Goal: Navigation & Orientation: Go to known website

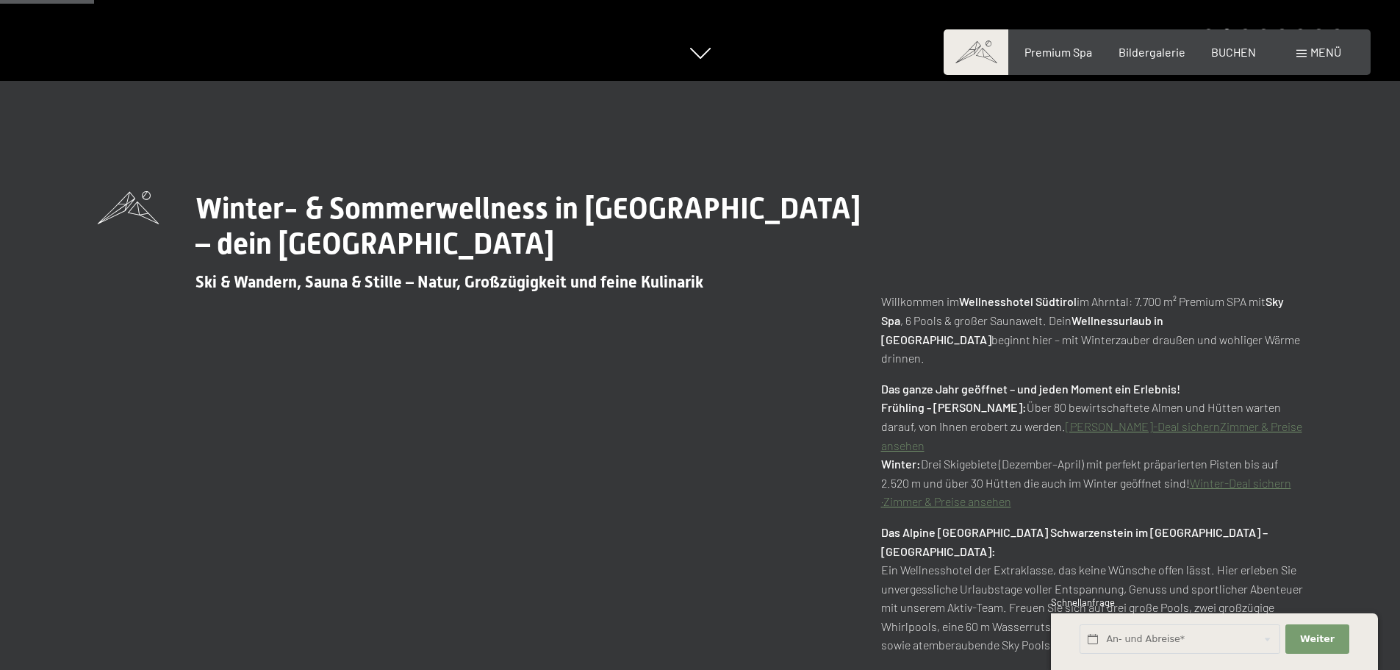
scroll to position [588, 0]
click at [1233, 51] on span "BUCHEN" at bounding box center [1233, 50] width 45 height 14
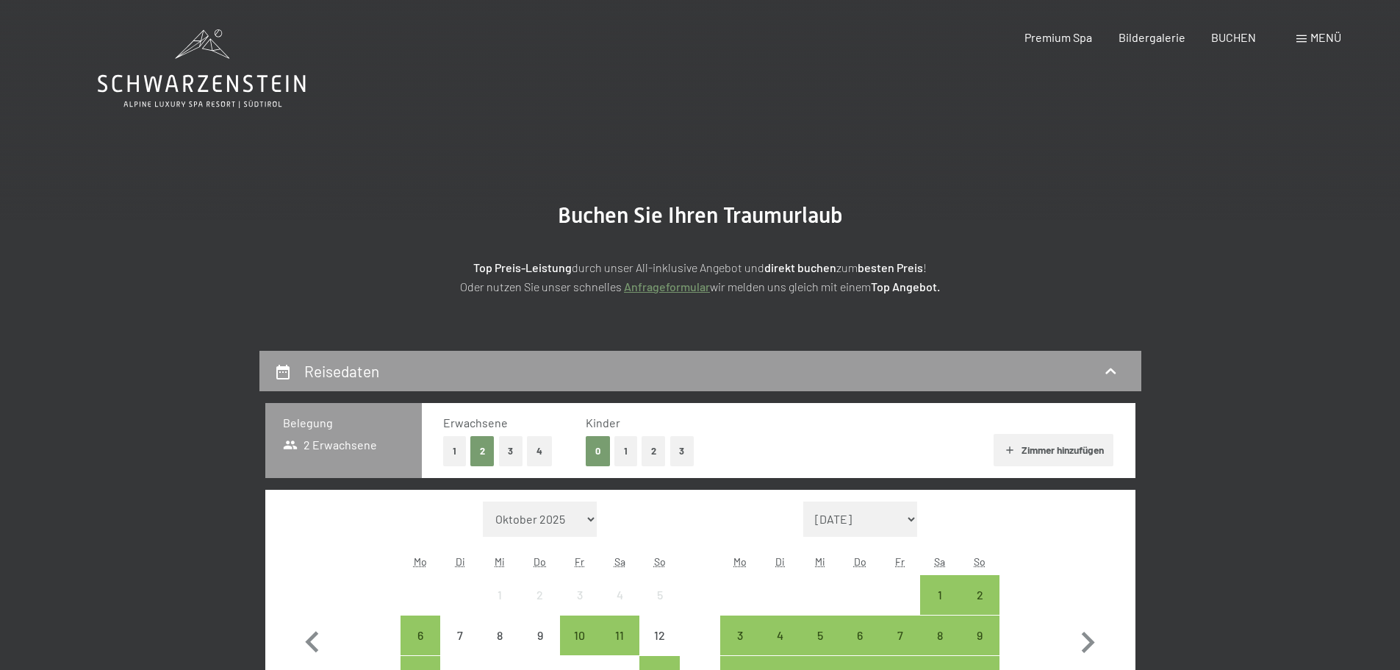
click at [205, 79] on icon at bounding box center [202, 84] width 208 height 18
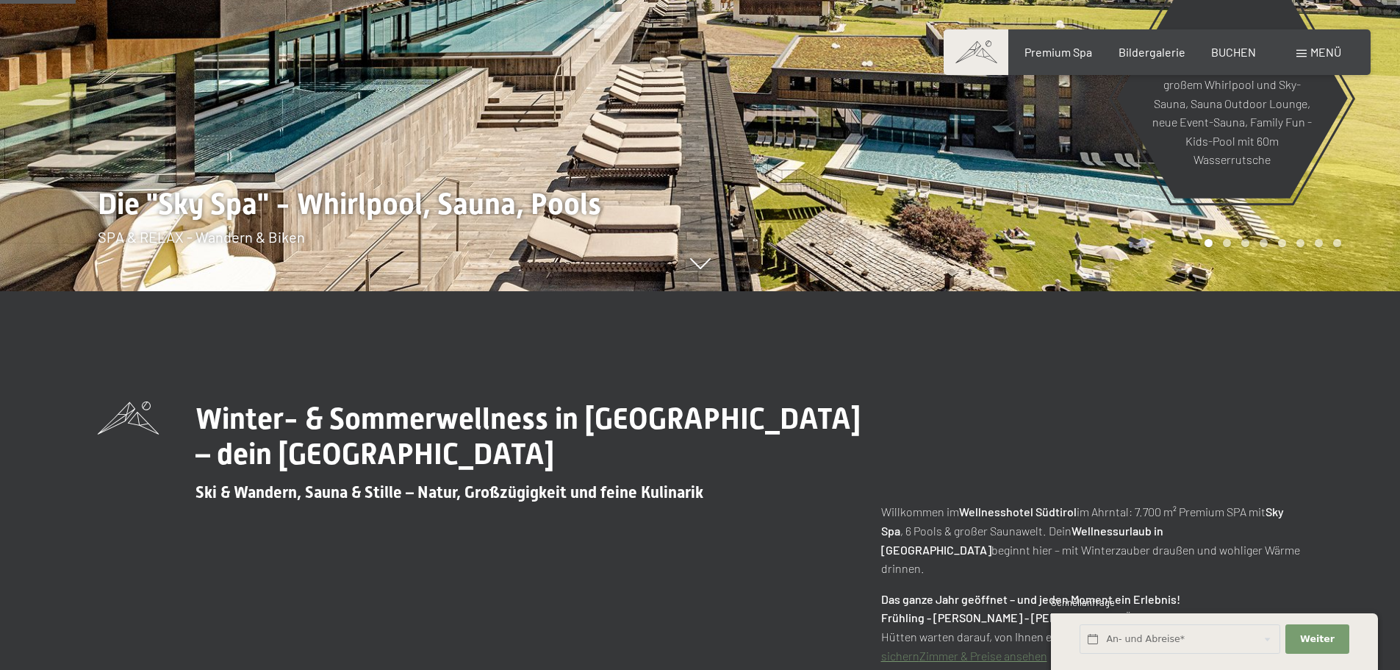
scroll to position [515, 0]
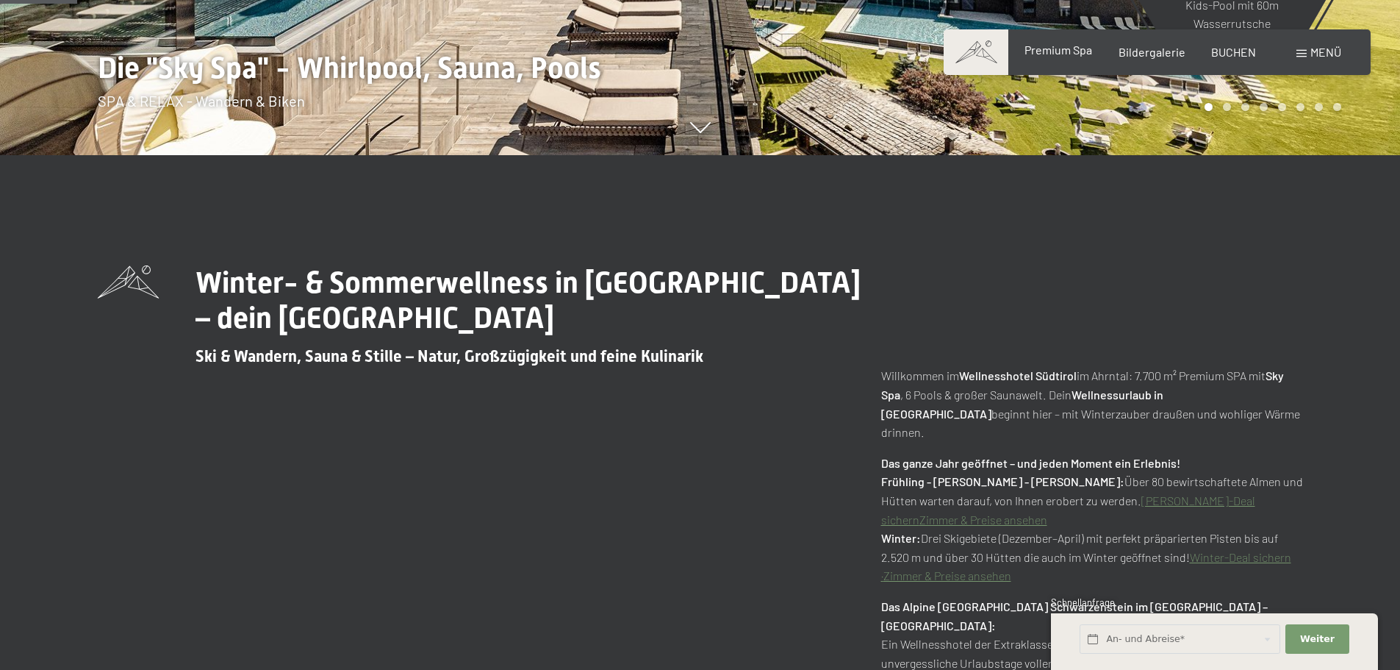
click at [1067, 51] on span "Premium Spa" at bounding box center [1059, 50] width 68 height 14
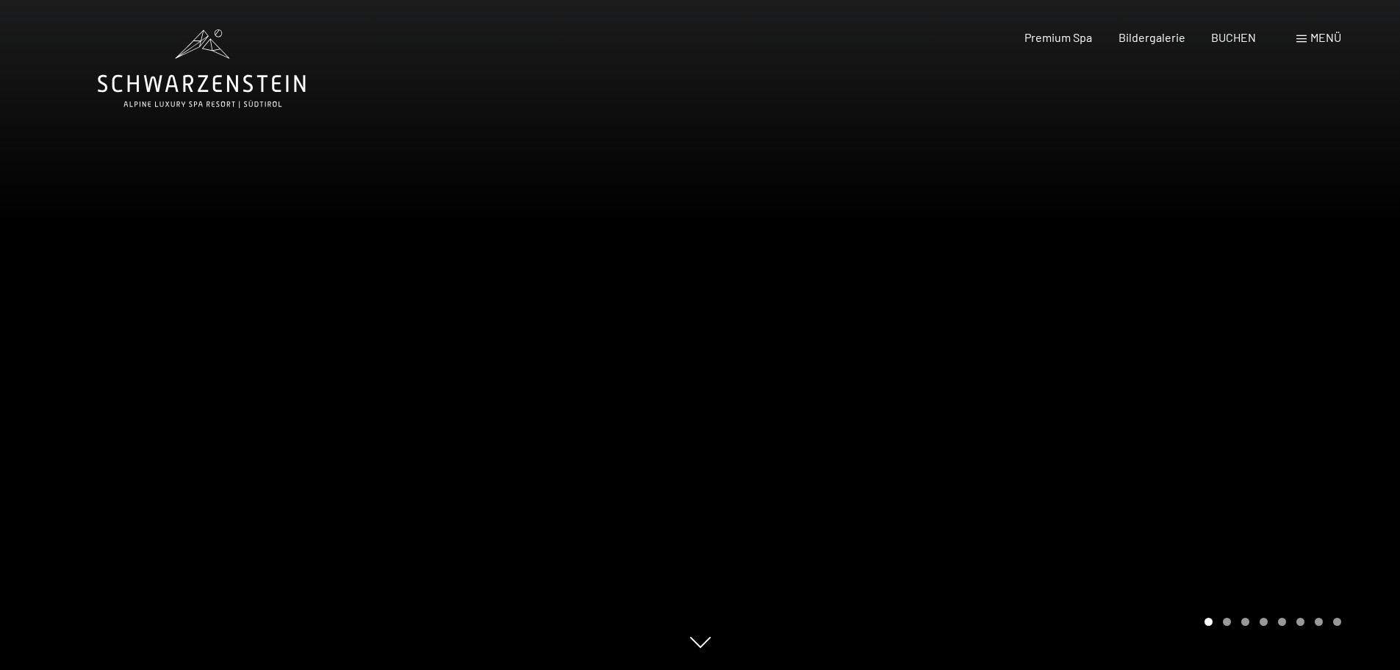
click at [1311, 35] on span "Menü" at bounding box center [1326, 37] width 31 height 14
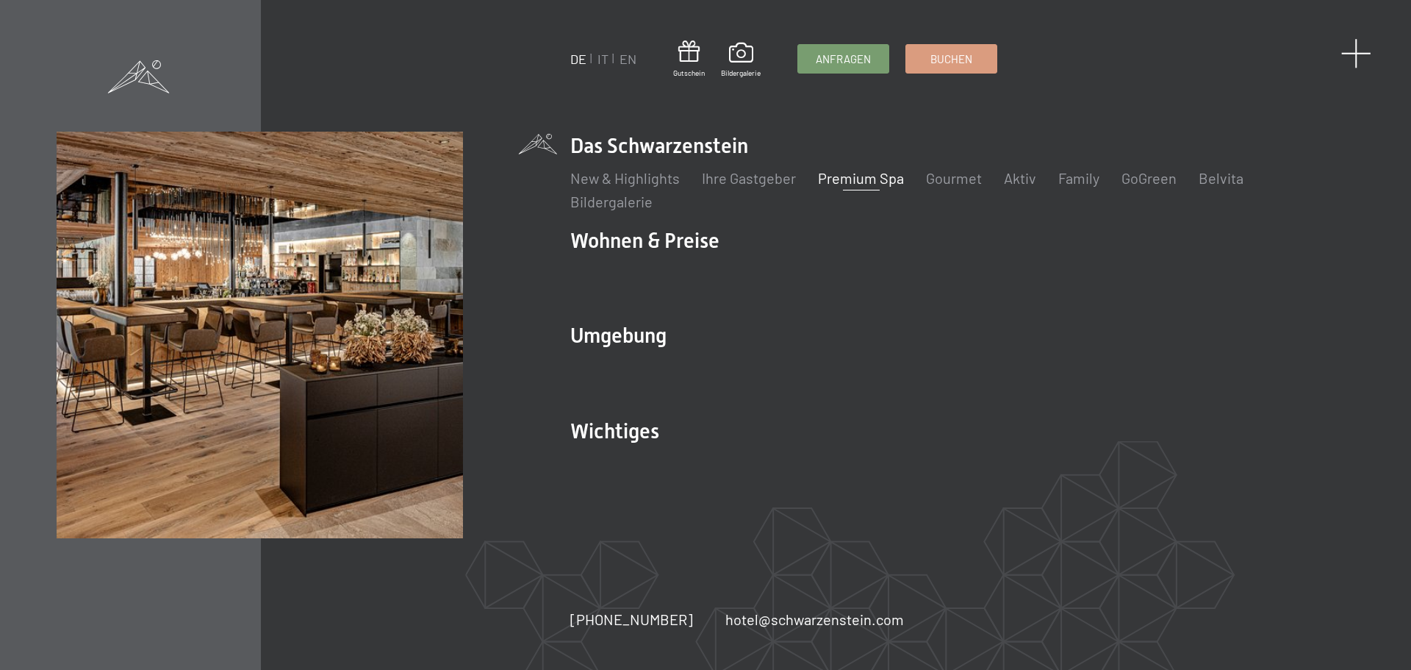
click at [1355, 47] on span at bounding box center [1356, 53] width 30 height 30
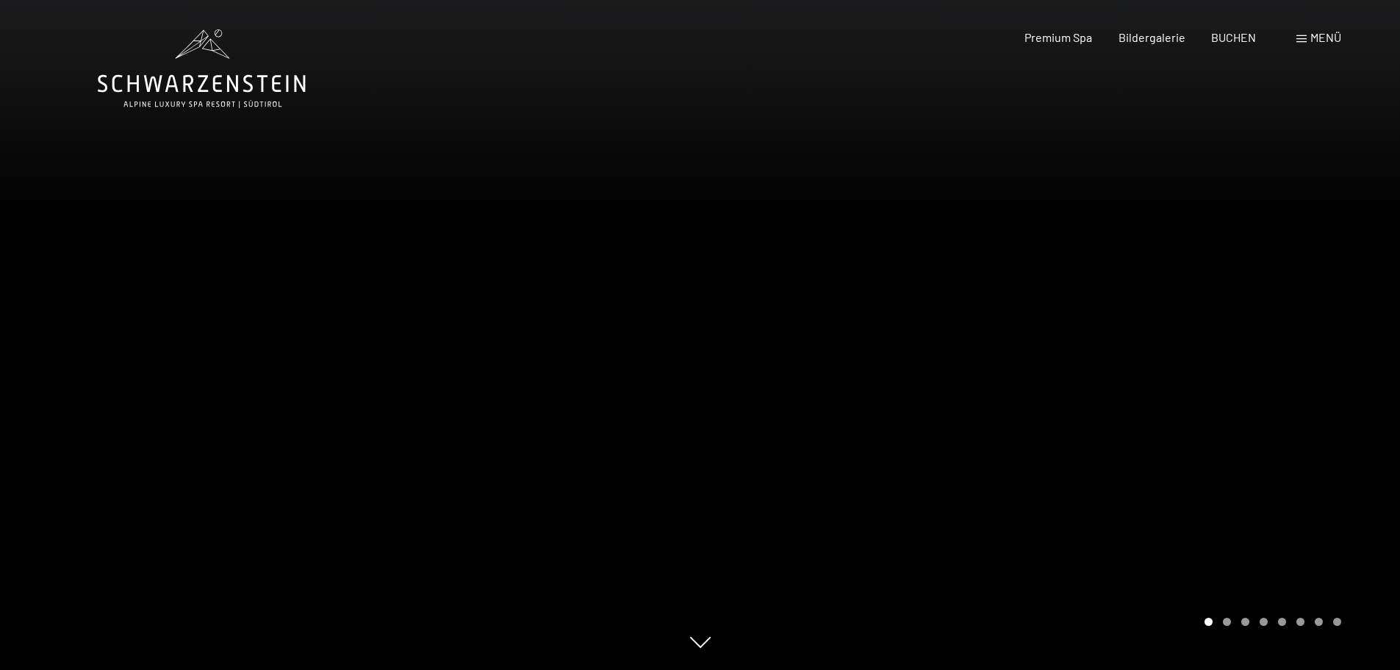
click at [1303, 36] on span at bounding box center [1302, 38] width 10 height 7
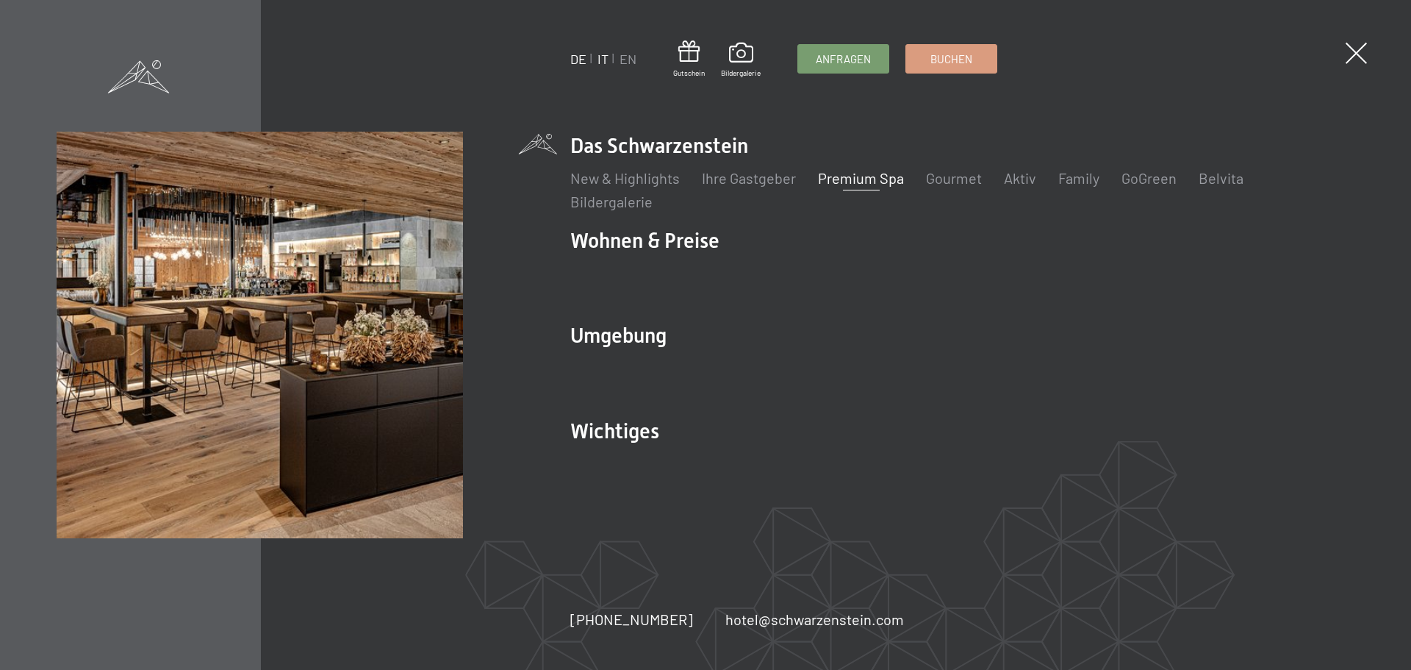
click at [602, 52] on link "IT" at bounding box center [603, 59] width 11 height 16
